Goal: Task Accomplishment & Management: Use online tool/utility

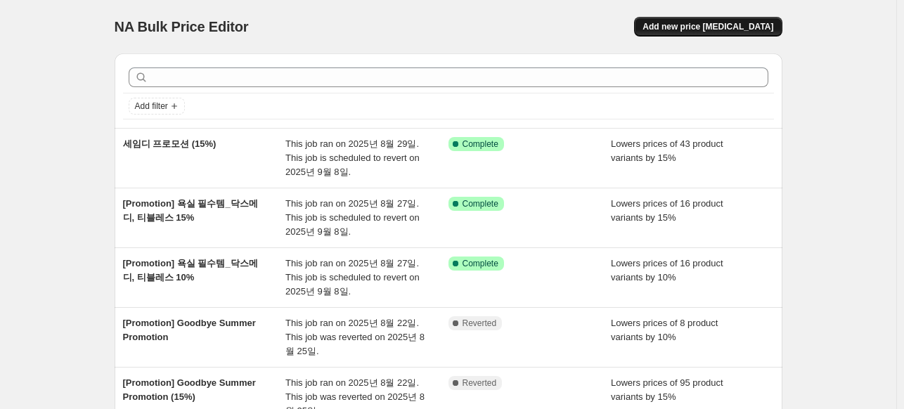
click at [706, 33] on button "Add new price change job" at bounding box center [708, 27] width 148 height 20
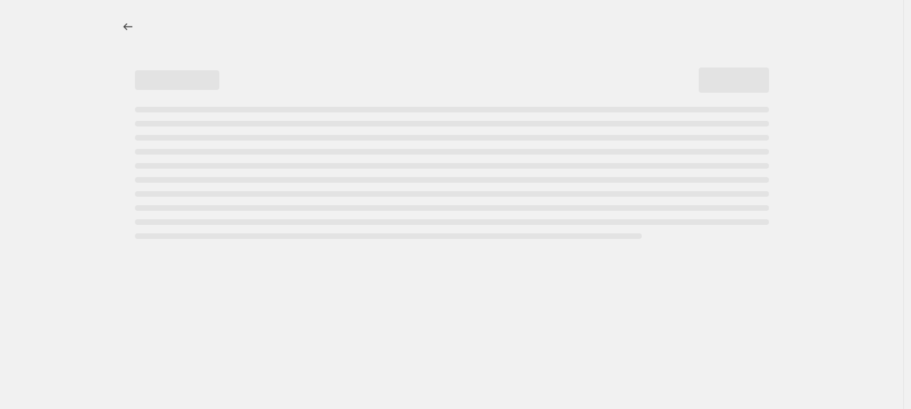
select select "percentage"
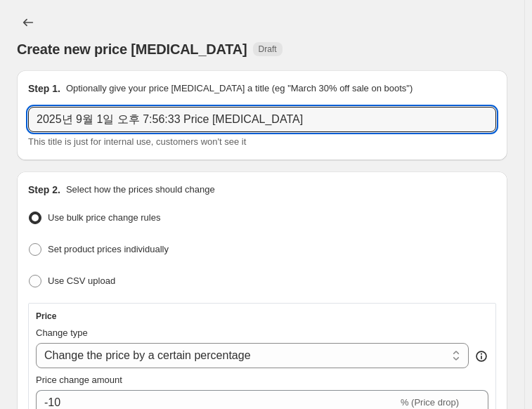
drag, startPoint x: 110, startPoint y: 117, endPoint x: 394, endPoint y: 10, distance: 303.7
click at [110, 117] on input "2025년 9월 1일 오후 7:56:33 Price change job" at bounding box center [262, 119] width 468 height 25
click at [158, 112] on input "2025년 9월 1일 오후 7:56:33 Price change job" at bounding box center [262, 119] width 468 height 25
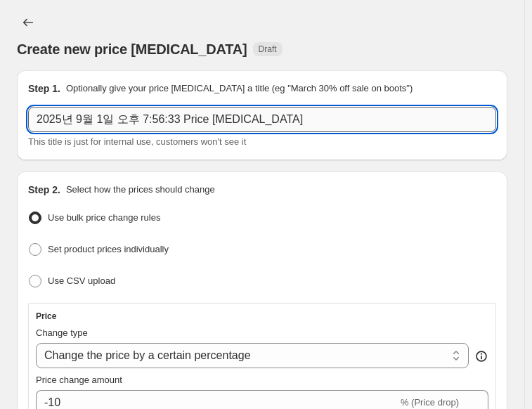
paste input "[Promotion] Labor Day"
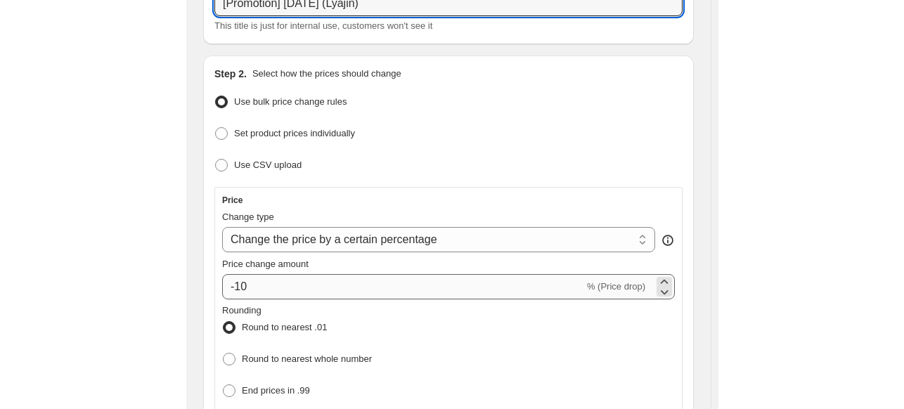
scroll to position [141, 0]
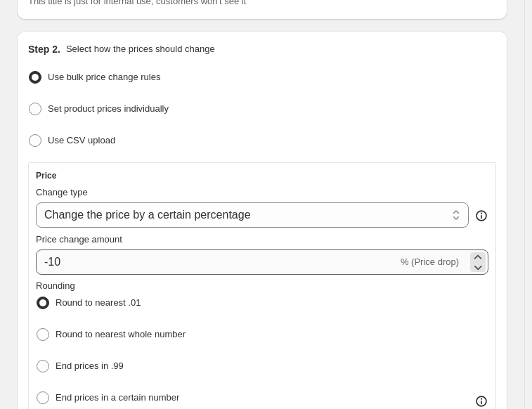
type input "[Promotion] Labor Day (Lyajin)"
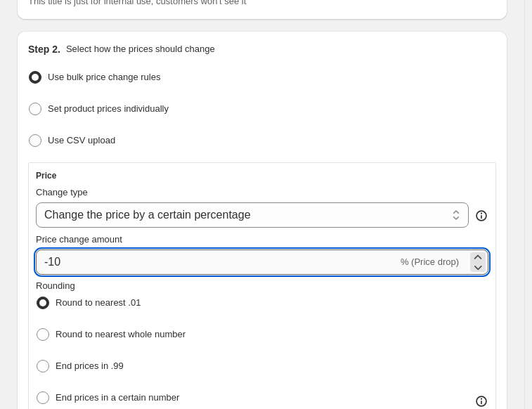
click at [108, 267] on input "-10" at bounding box center [217, 262] width 362 height 25
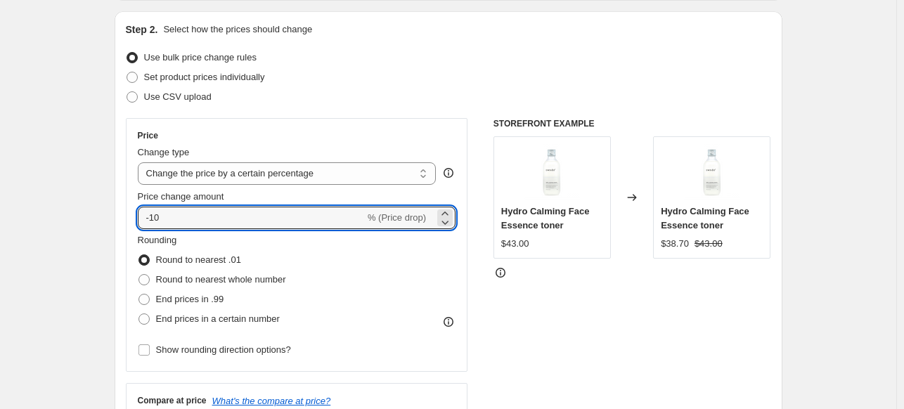
scroll to position [211, 0]
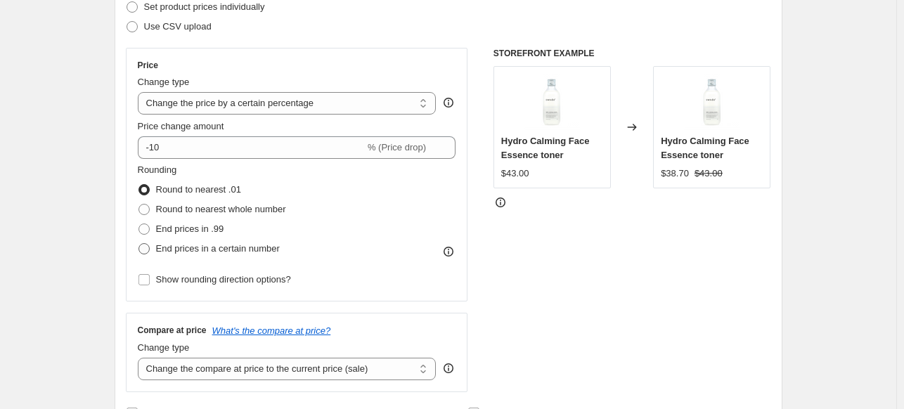
click at [150, 247] on span at bounding box center [143, 248] width 11 height 11
click at [139, 244] on input "End prices in a certain number" at bounding box center [138, 243] width 1 height 1
radio input "true"
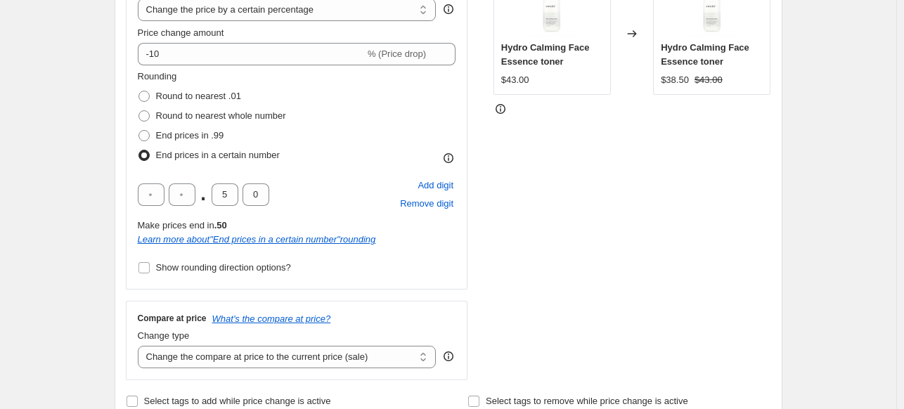
scroll to position [352, 0]
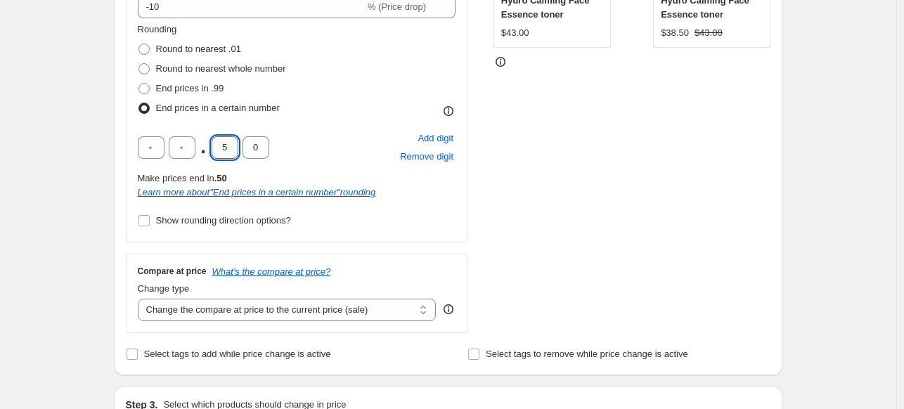
click at [224, 148] on input "5" at bounding box center [225, 147] width 27 height 22
click at [103, 215] on div "Create new price change job. This page is ready Create new price change job Dra…" at bounding box center [449, 391] width 702 height 1487
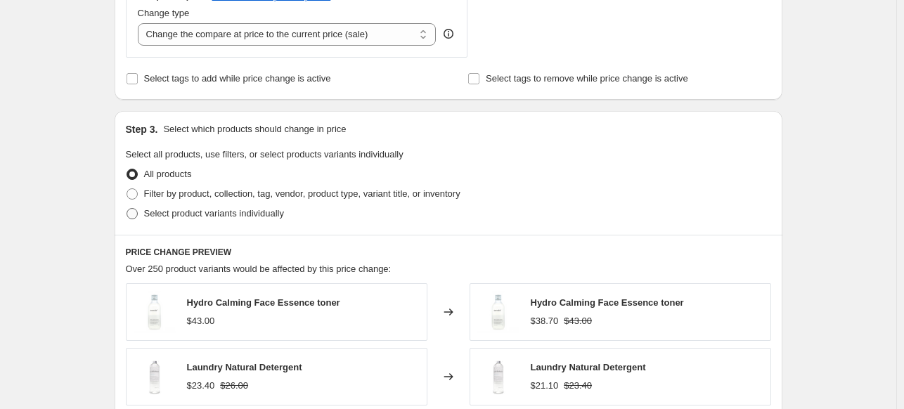
scroll to position [633, 0]
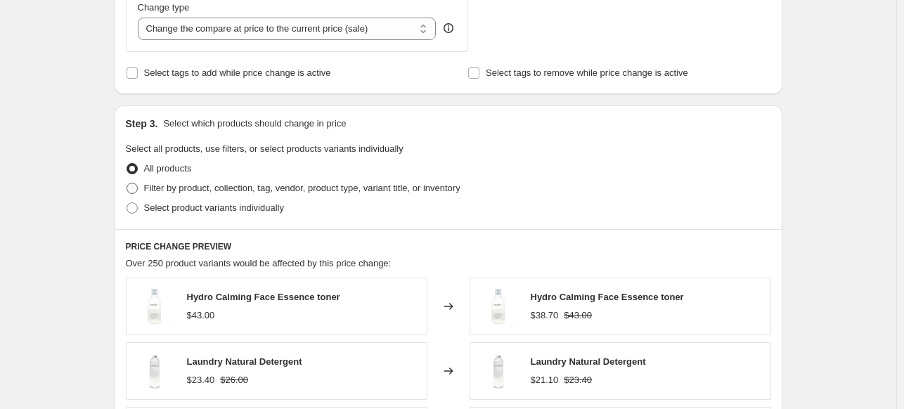
click at [168, 192] on span "Filter by product, collection, tag, vendor, product type, variant title, or inv…" at bounding box center [302, 188] width 316 height 11
click at [127, 183] on input "Filter by product, collection, tag, vendor, product type, variant title, or inv…" at bounding box center [127, 183] width 1 height 1
radio input "true"
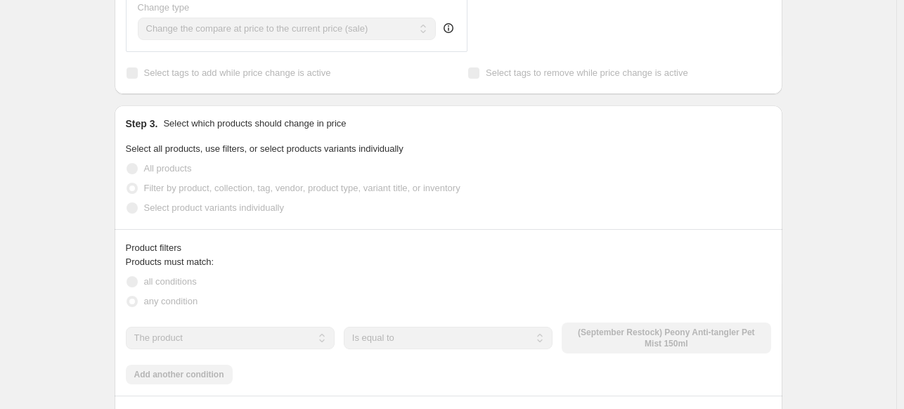
click at [38, 225] on div "Create new price change job. This page is ready Create new price change job Dra…" at bounding box center [448, 194] width 896 height 1654
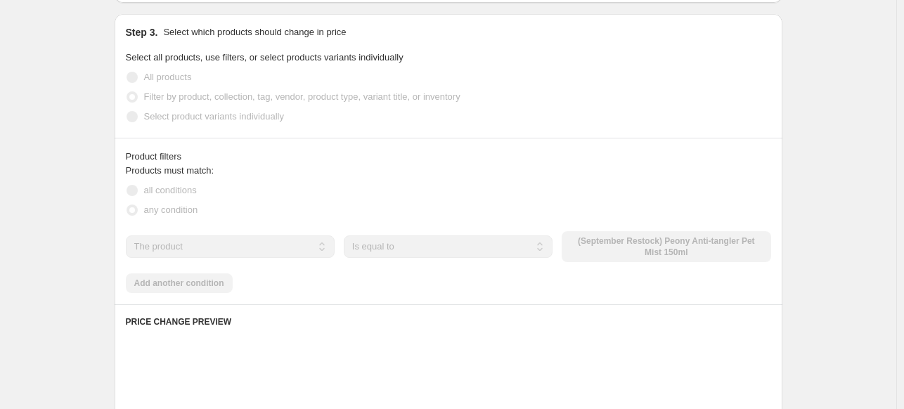
scroll to position [773, 0]
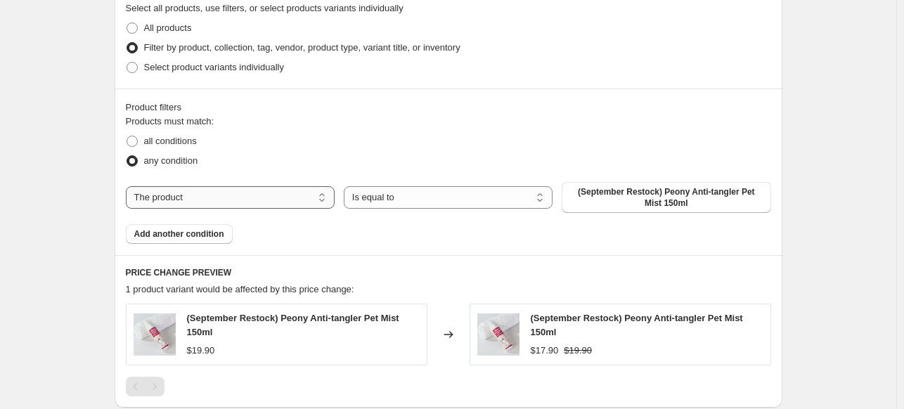
click at [270, 204] on select "The product The product's collection The product's tag The product's vendor The…" at bounding box center [230, 197] width 209 height 22
select select "vendor"
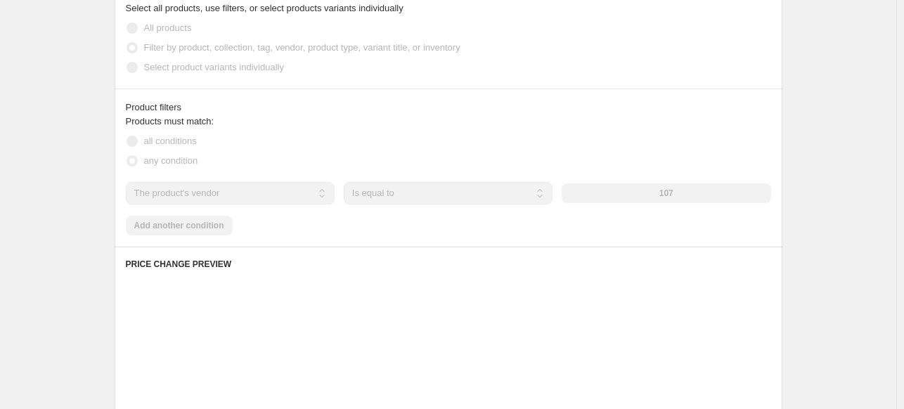
click at [617, 196] on div "107" at bounding box center [666, 193] width 209 height 20
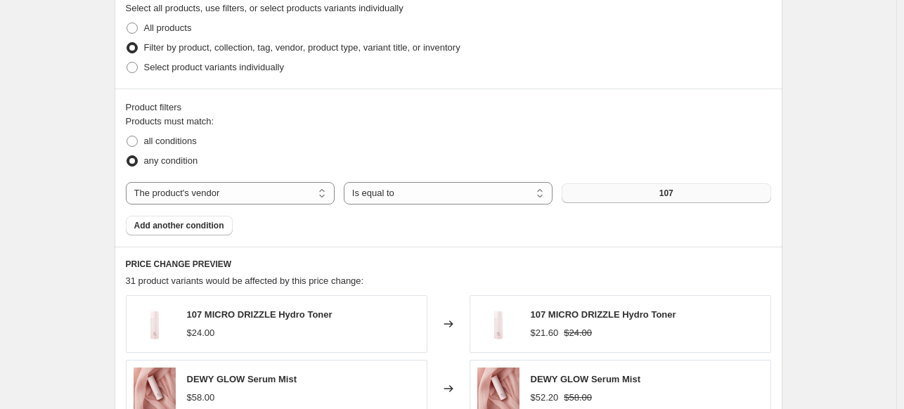
click at [666, 195] on span "107" at bounding box center [666, 193] width 14 height 11
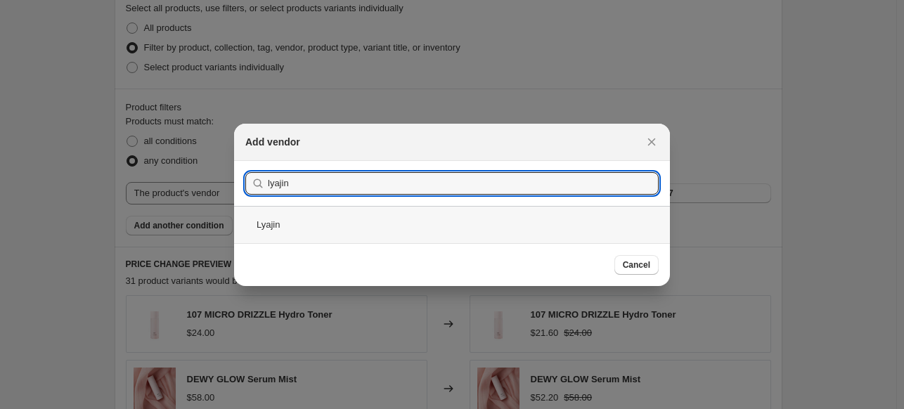
type input "lyajin"
click at [283, 221] on div "Lyajin" at bounding box center [452, 224] width 436 height 37
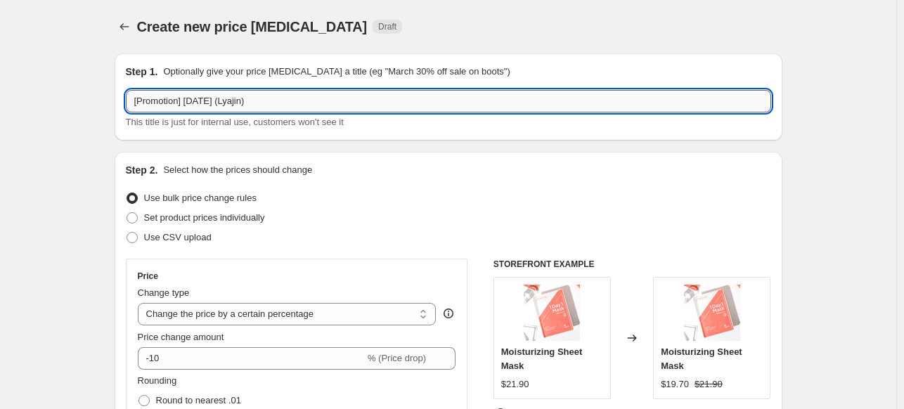
click at [259, 102] on input "[Promotion] Labor Day (Lyajin)" at bounding box center [448, 101] width 645 height 22
type input "[Promotion] Labor Day (Lyajin/momur)"
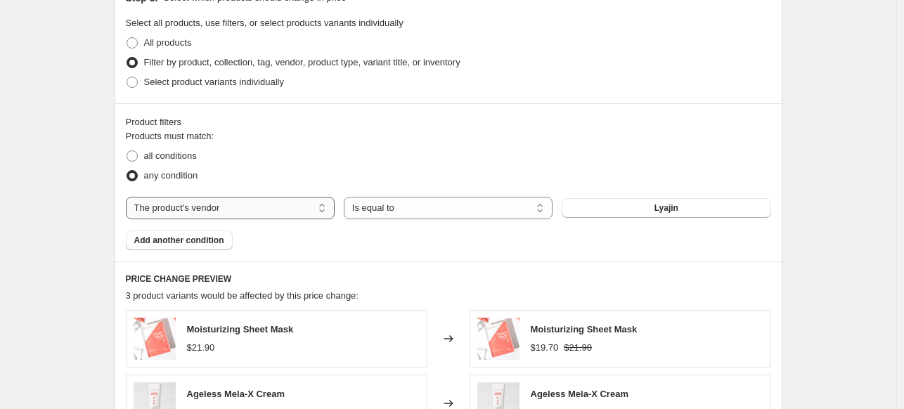
scroll to position [773, 0]
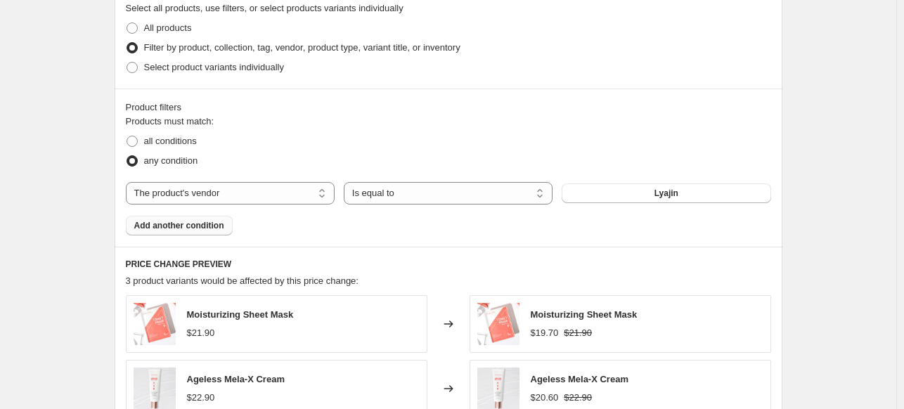
click at [173, 226] on span "Add another condition" at bounding box center [179, 225] width 90 height 11
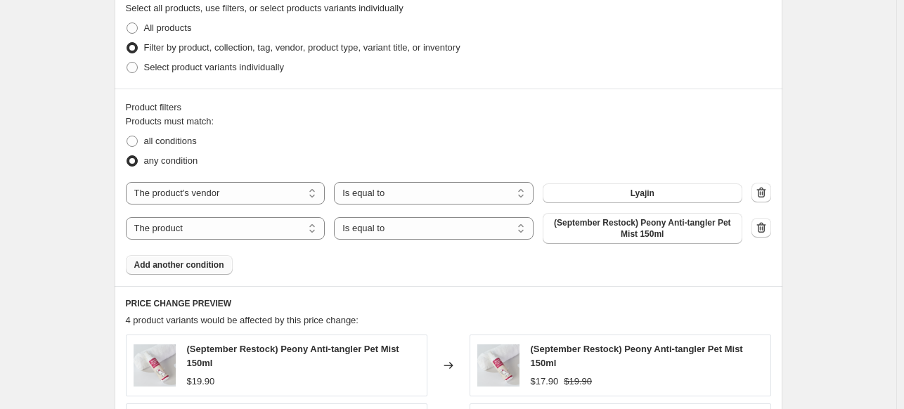
click at [283, 240] on div "The product The product's collection The product's tag The product's vendor The…" at bounding box center [434, 228] width 617 height 31
click at [283, 233] on select "The product The product's collection The product's tag The product's vendor The…" at bounding box center [226, 228] width 200 height 22
select select "vendor"
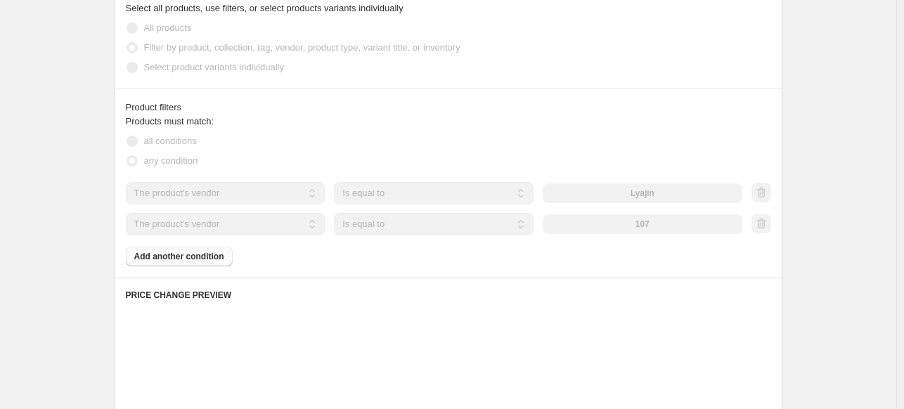
click at [628, 234] on div "The product The product's collection The product's tag The product's vendor The…" at bounding box center [434, 224] width 617 height 22
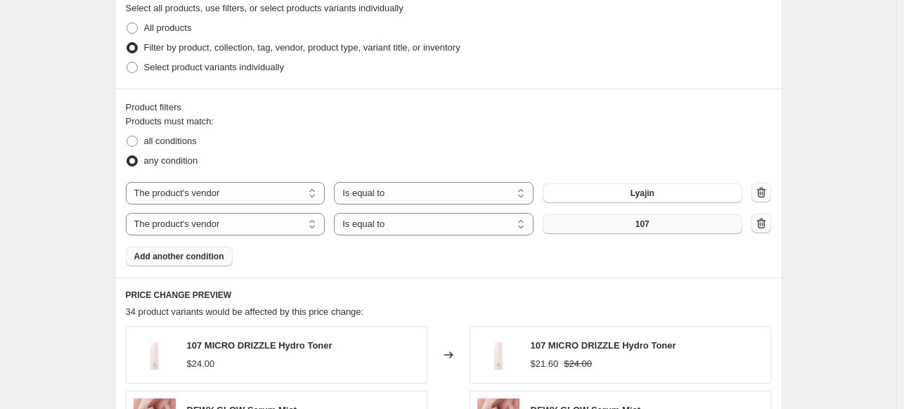
click at [664, 224] on button "107" at bounding box center [643, 224] width 200 height 20
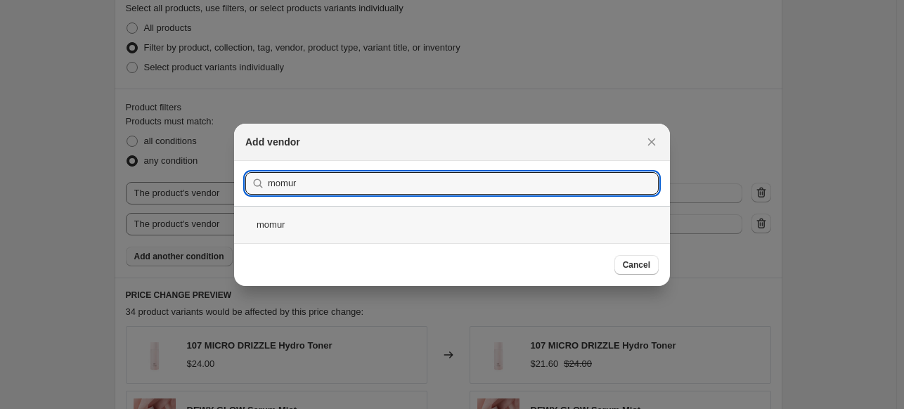
type input "momur"
click at [281, 225] on div "momur" at bounding box center [452, 224] width 436 height 37
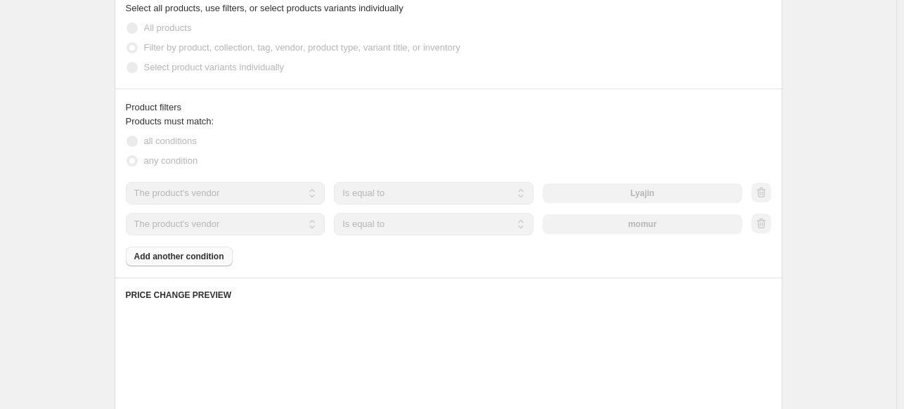
click at [57, 257] on div "Create new price change job. This page is ready Create new price change job Dra…" at bounding box center [448, 65] width 896 height 1676
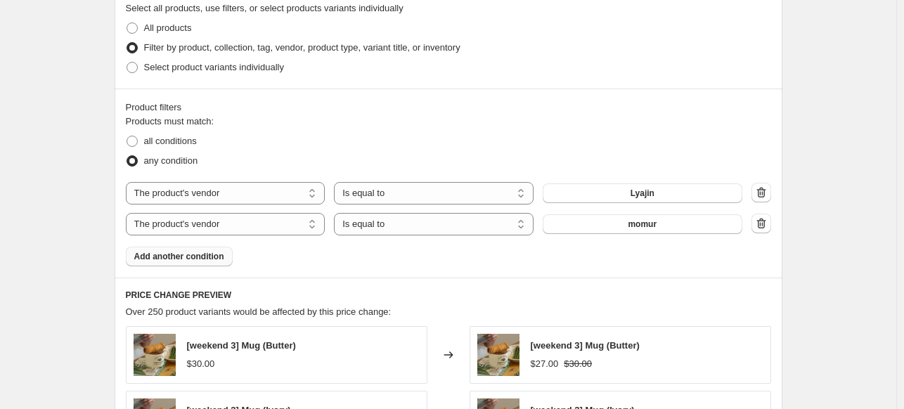
scroll to position [1265, 0]
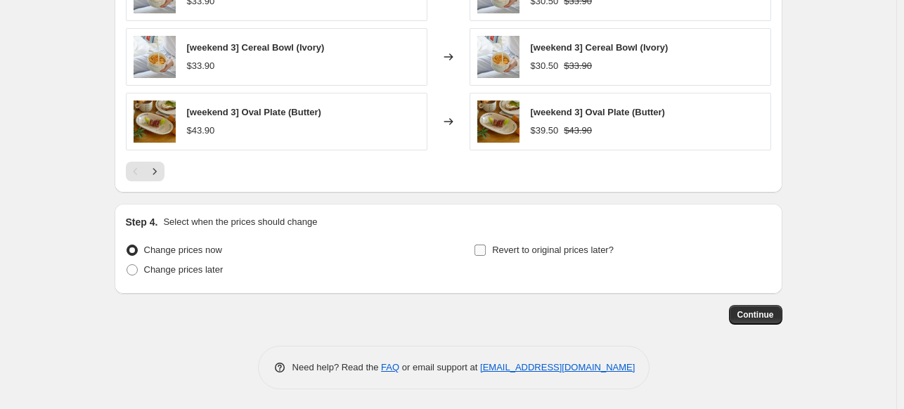
click at [491, 250] on label "Revert to original prices later?" at bounding box center [544, 250] width 140 height 20
click at [486, 250] on input "Revert to original prices later?" at bounding box center [480, 250] width 11 height 11
checkbox input "true"
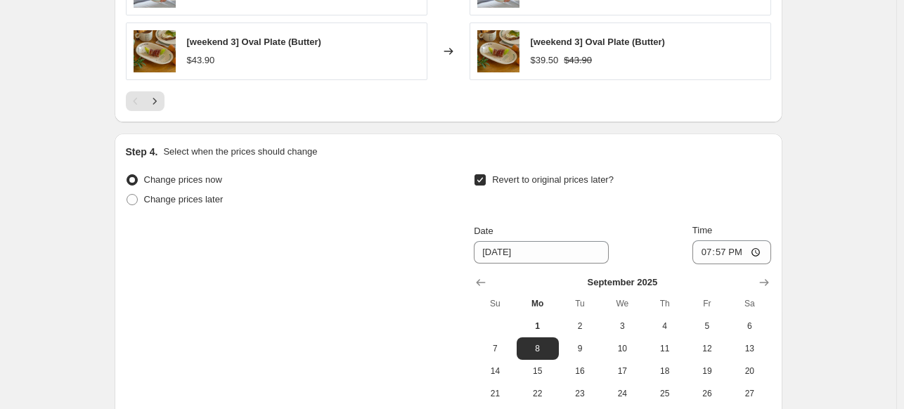
scroll to position [1406, 0]
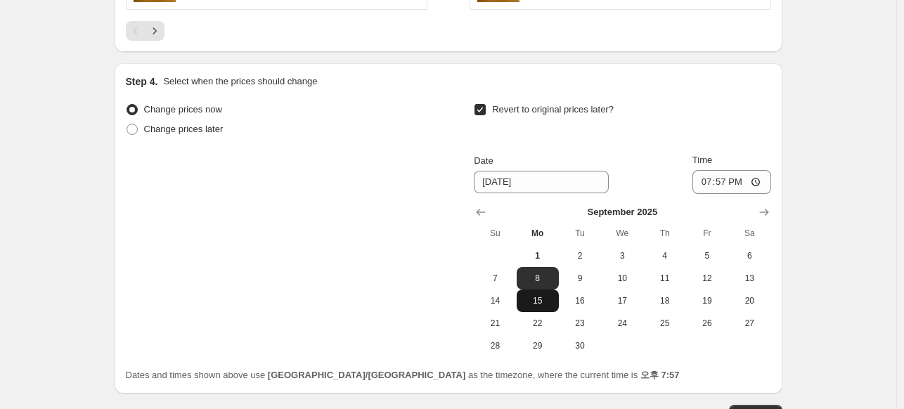
click at [549, 306] on button "15" at bounding box center [538, 301] width 42 height 22
type input "9/15/2025"
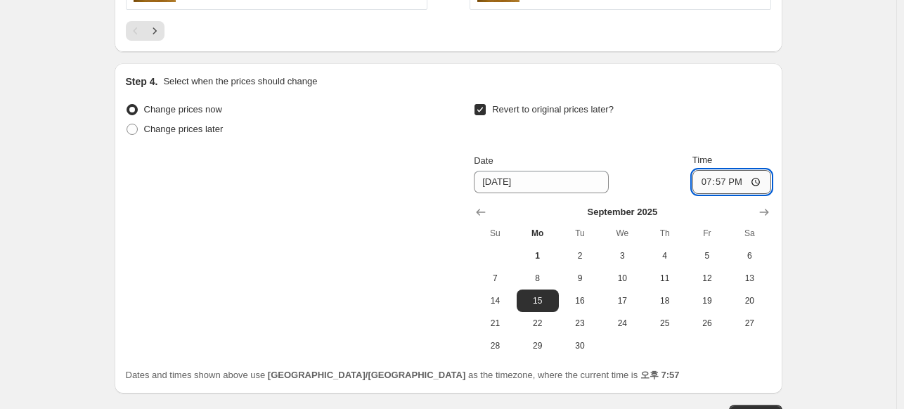
click at [728, 182] on input "19:57" at bounding box center [731, 182] width 79 height 24
click at [730, 182] on input "19:57" at bounding box center [731, 182] width 79 height 24
type input "17:00"
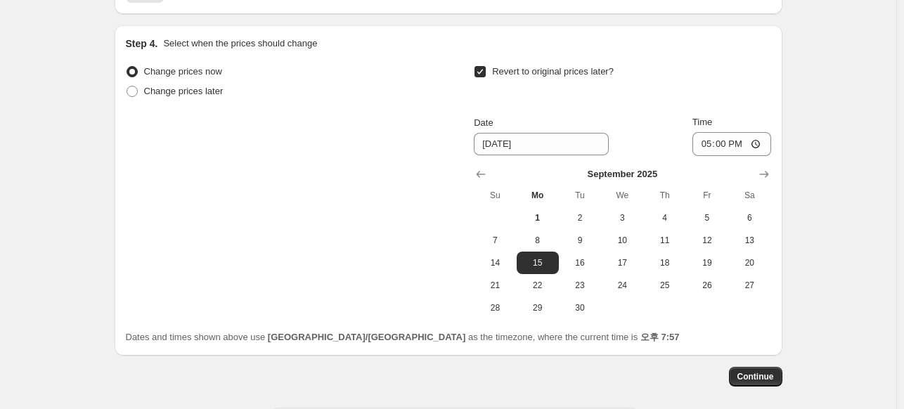
scroll to position [1505, 0]
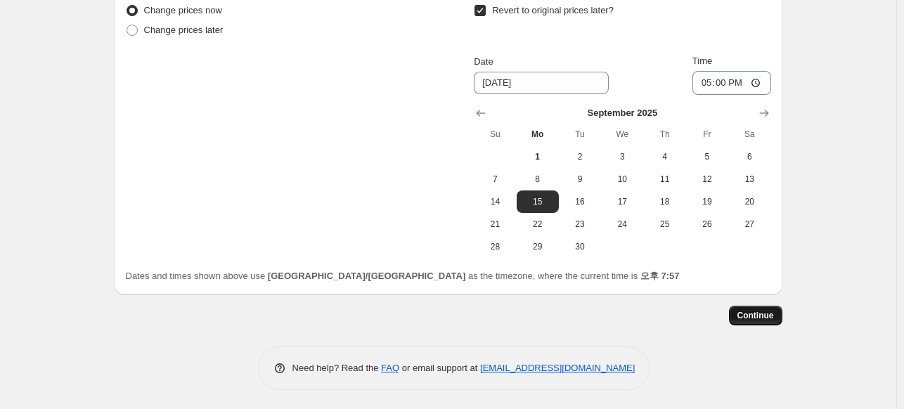
click at [751, 318] on span "Continue" at bounding box center [755, 315] width 37 height 11
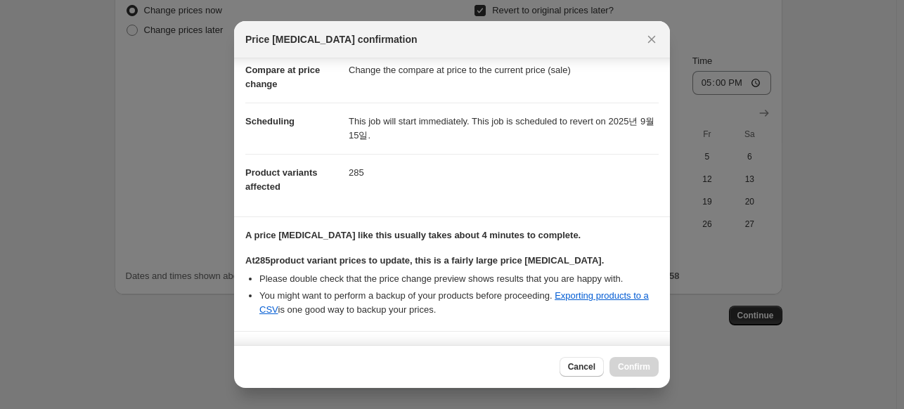
scroll to position [273, 0]
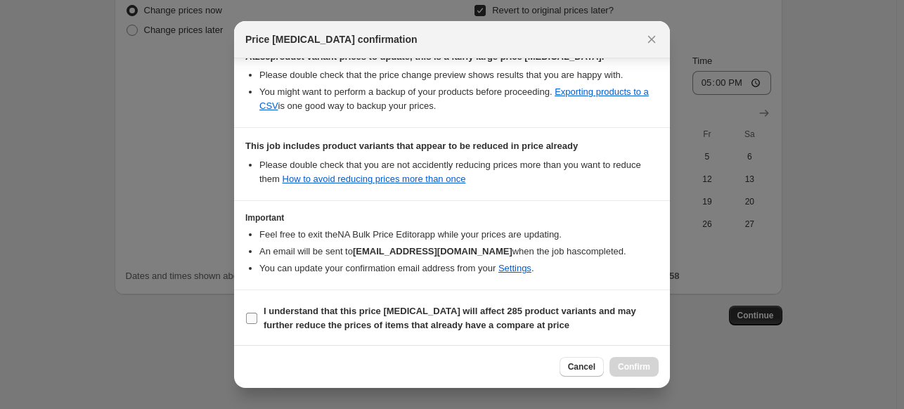
click at [323, 316] on b "I understand that this price change job will affect 285 product variants and ma…" at bounding box center [450, 318] width 373 height 25
click at [257, 316] on input "I understand that this price change job will affect 285 product variants and ma…" at bounding box center [251, 318] width 11 height 11
checkbox input "true"
click at [629, 370] on span "Confirm" at bounding box center [634, 366] width 32 height 11
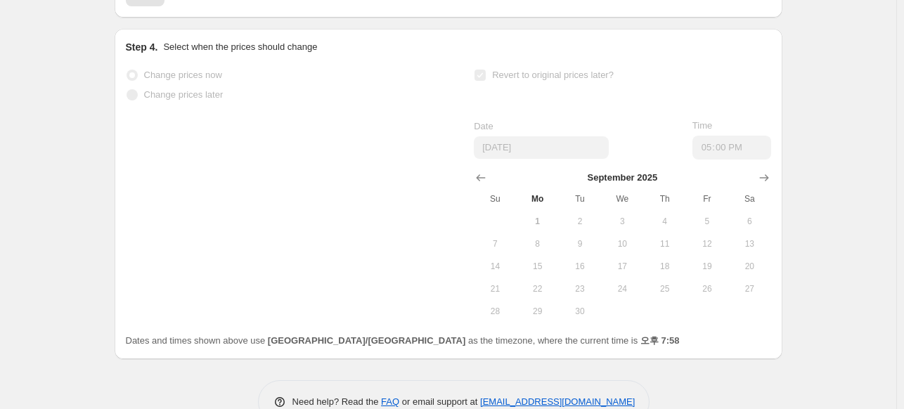
scroll to position [1542, 0]
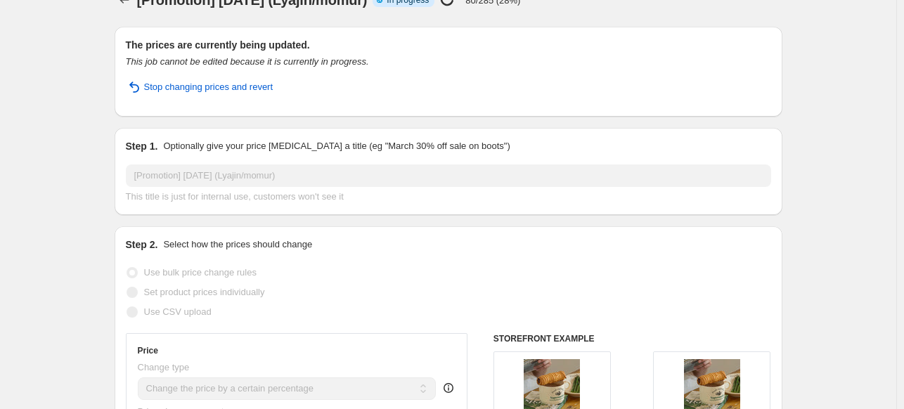
scroll to position [0, 0]
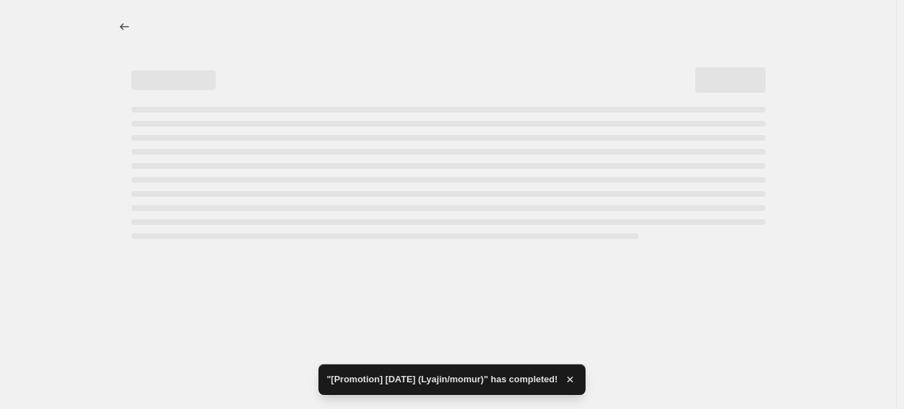
select select "percentage"
select select "vendor"
